Goal: Task Accomplishment & Management: Manage account settings

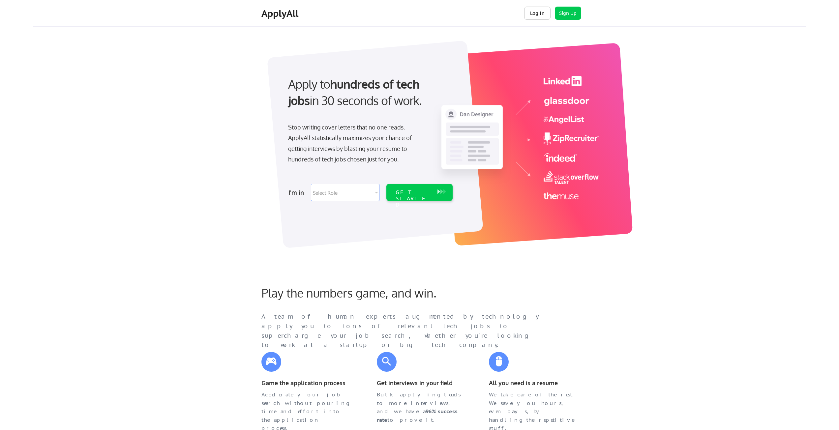
click at [538, 8] on button "Log In" at bounding box center [537, 13] width 26 height 13
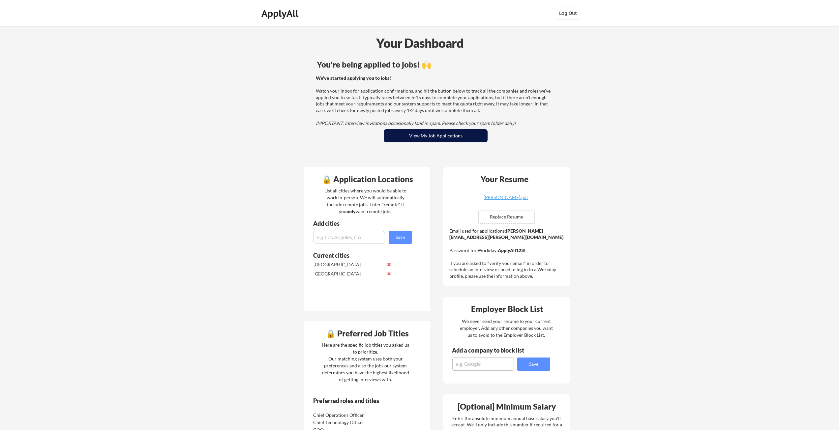
click at [452, 141] on button "View My Job Applications" at bounding box center [436, 135] width 104 height 13
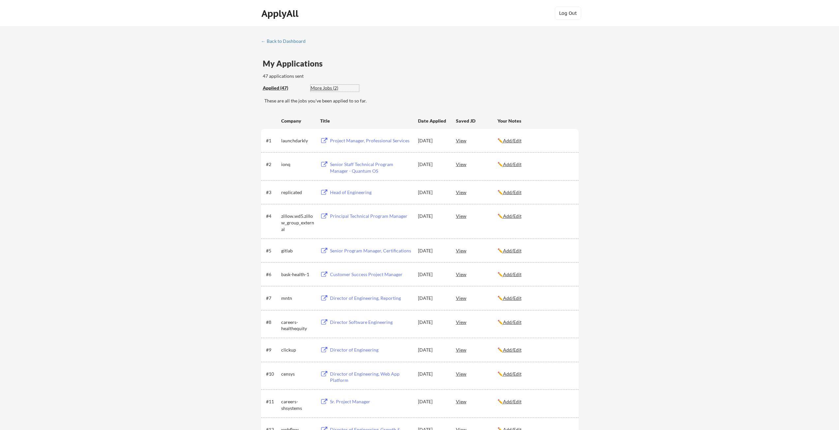
click at [323, 89] on div "More Jobs (2)" at bounding box center [335, 88] width 48 height 7
